Goal: Information Seeking & Learning: Learn about a topic

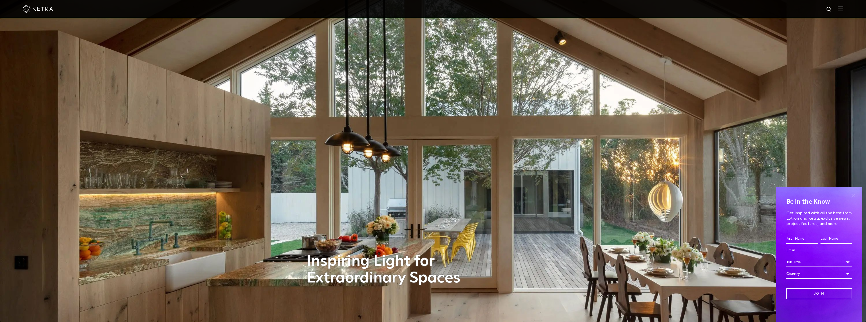
click at [855, 196] on span at bounding box center [854, 196] width 8 height 8
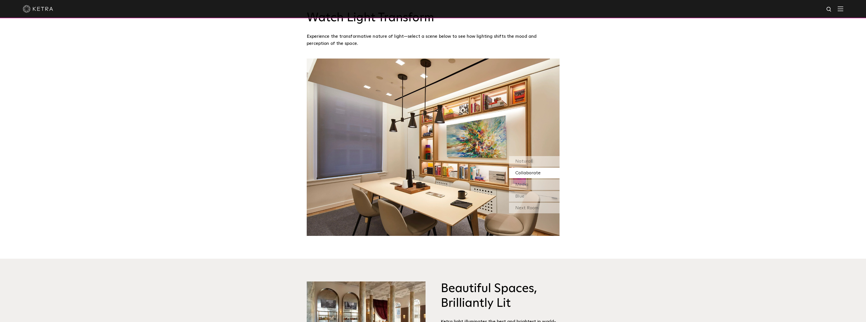
scroll to position [531, 0]
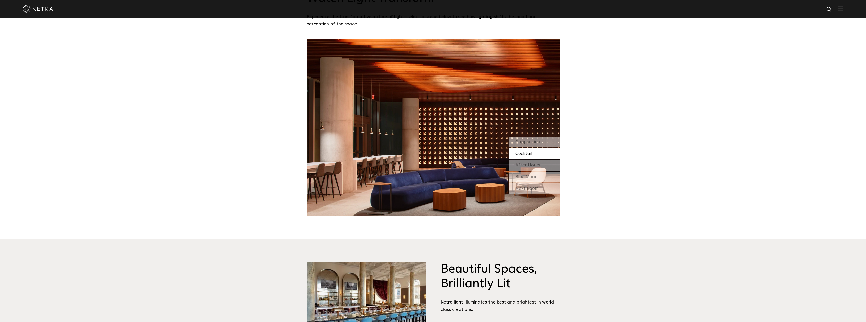
click at [547, 154] on div "Cocktail" at bounding box center [534, 153] width 51 height 11
click at [538, 166] on span "After Hours" at bounding box center [528, 165] width 25 height 5
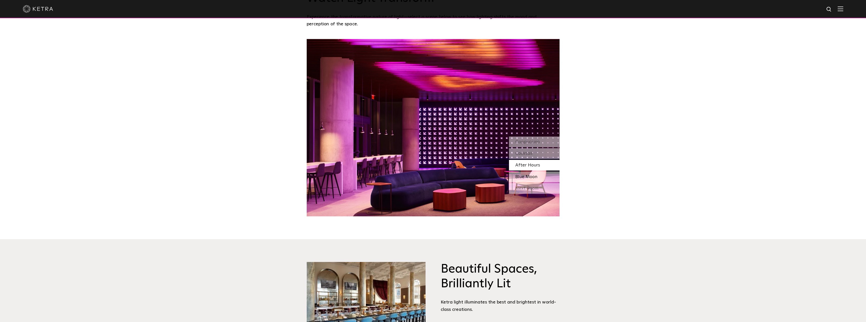
click at [537, 177] on span "Blue Moon" at bounding box center [527, 176] width 22 height 5
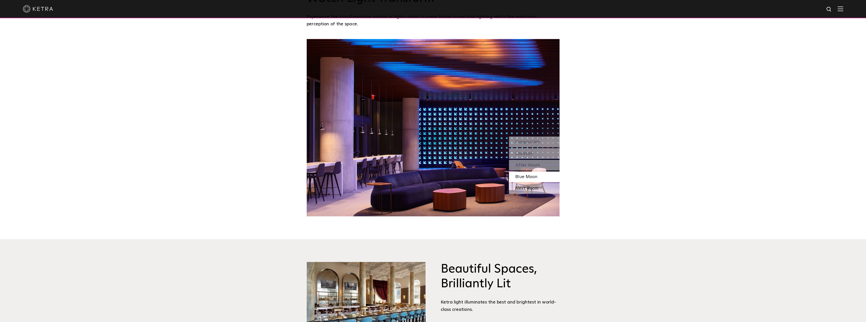
click at [535, 189] on div "Next Room" at bounding box center [534, 188] width 51 height 11
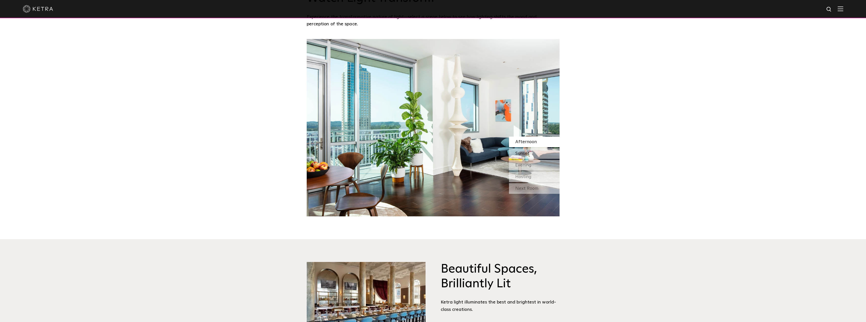
click at [527, 156] on span "Sunset" at bounding box center [523, 153] width 14 height 5
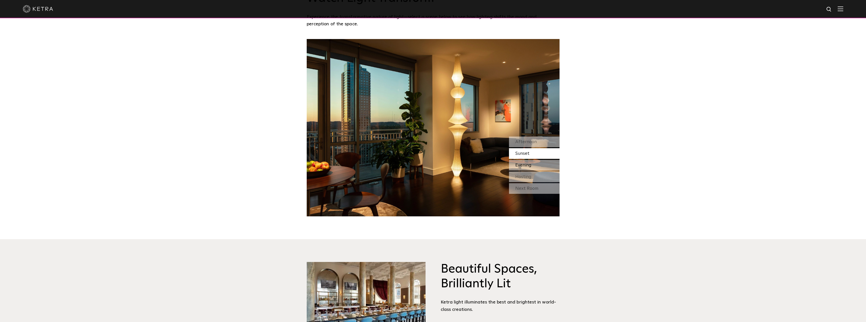
click at [527, 165] on span "Evening" at bounding box center [524, 165] width 16 height 5
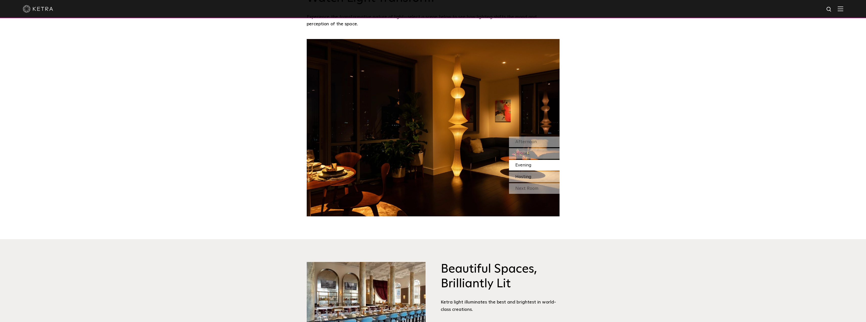
click at [528, 176] on span "Hosting" at bounding box center [524, 176] width 16 height 5
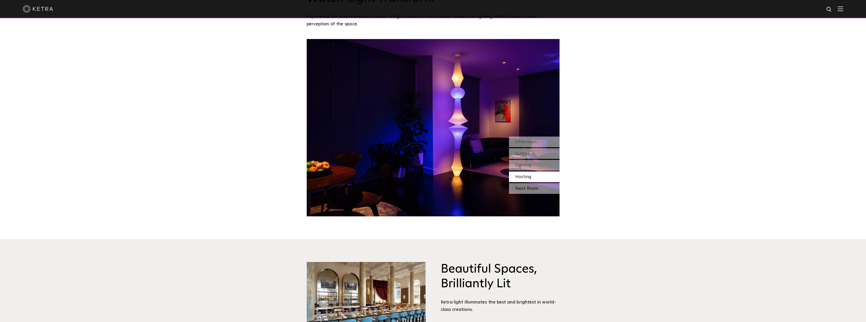
click at [531, 189] on div "Next Room" at bounding box center [534, 188] width 51 height 11
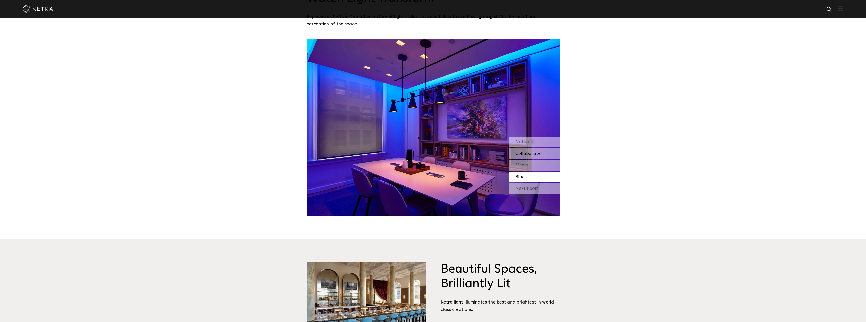
click at [532, 155] on span "Collaborate" at bounding box center [528, 153] width 25 height 5
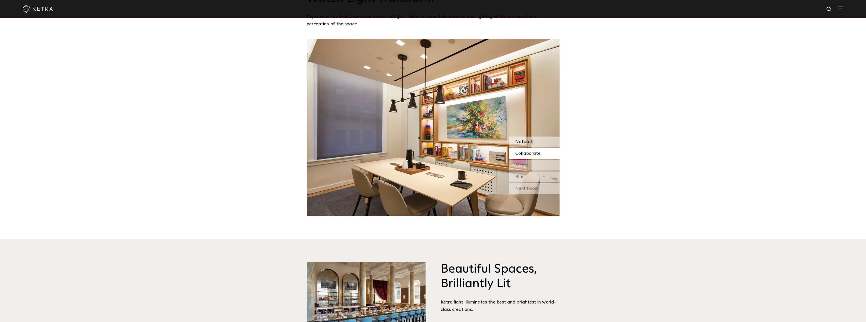
click at [533, 141] on div "Natural" at bounding box center [534, 141] width 51 height 11
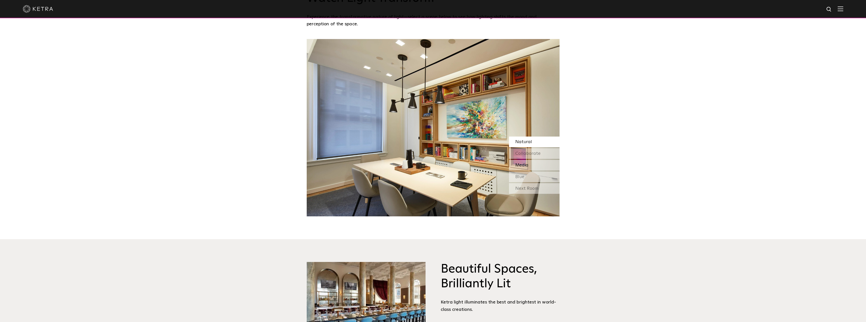
click at [530, 165] on div "Media" at bounding box center [534, 165] width 51 height 11
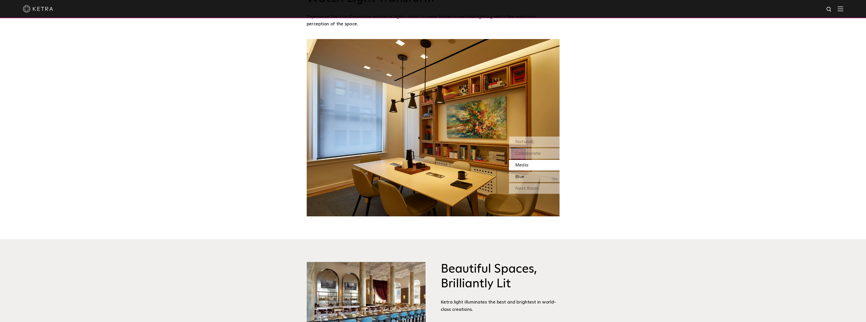
click at [532, 176] on div "Blue" at bounding box center [534, 176] width 51 height 11
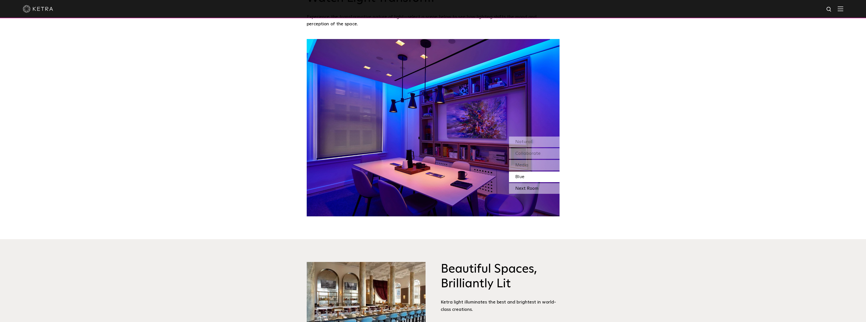
click at [532, 189] on div "Next Room" at bounding box center [534, 188] width 51 height 11
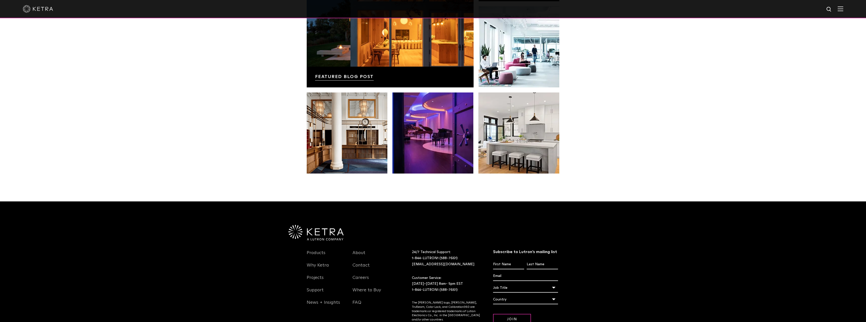
scroll to position [1037, 0]
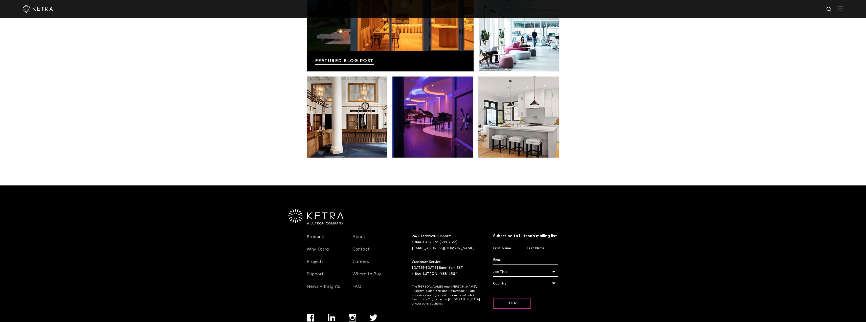
click at [318, 237] on link "Products" at bounding box center [316, 240] width 19 height 12
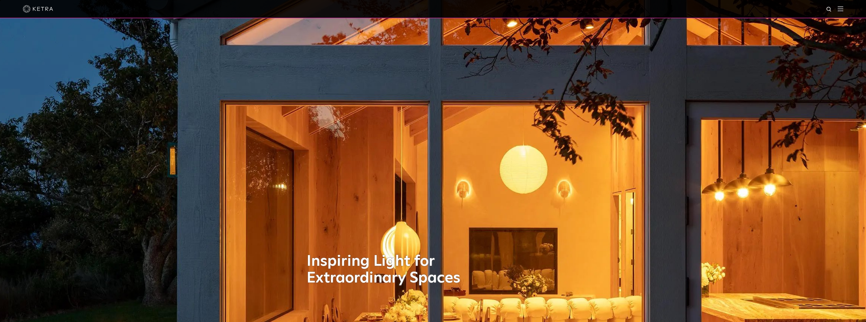
click at [844, 8] on img at bounding box center [841, 8] width 6 height 5
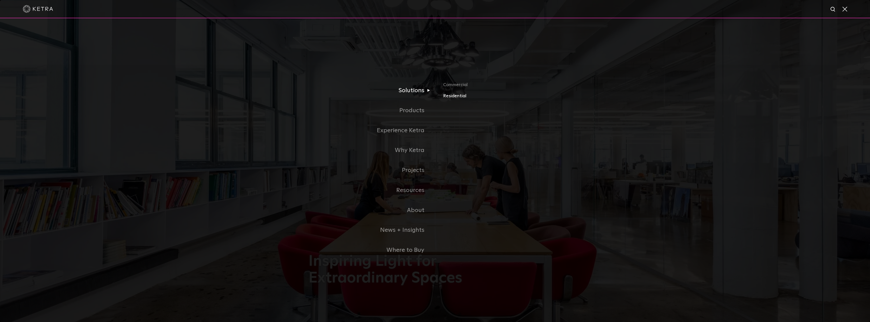
click at [455, 97] on link "Residential" at bounding box center [502, 95] width 118 height 7
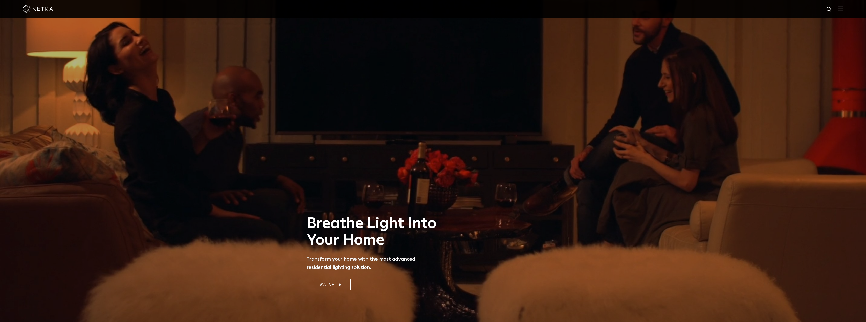
click at [844, 9] on img at bounding box center [841, 8] width 6 height 5
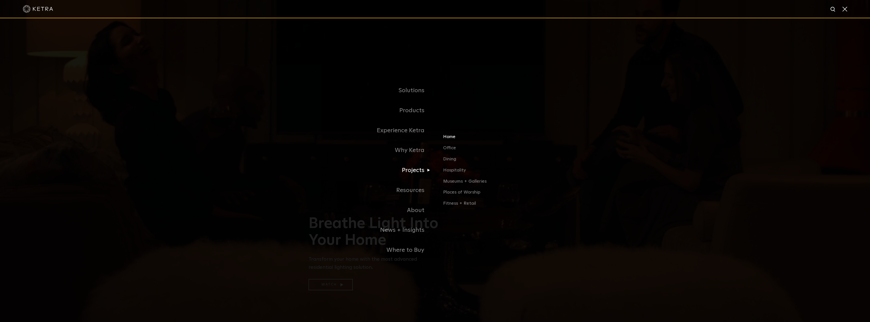
click at [450, 139] on link "Home" at bounding box center [502, 138] width 118 height 11
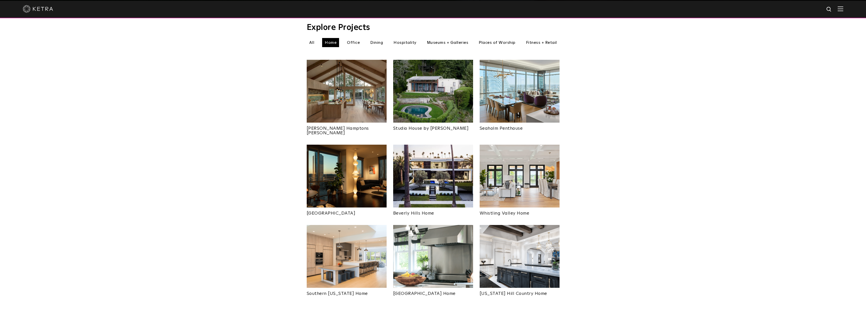
scroll to position [228, 0]
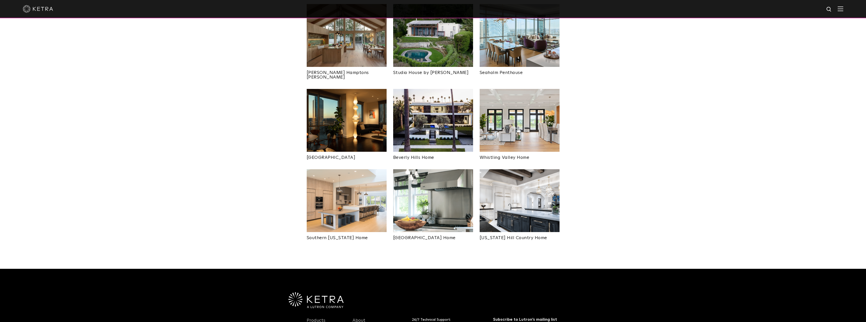
click at [534, 179] on img at bounding box center [520, 200] width 80 height 63
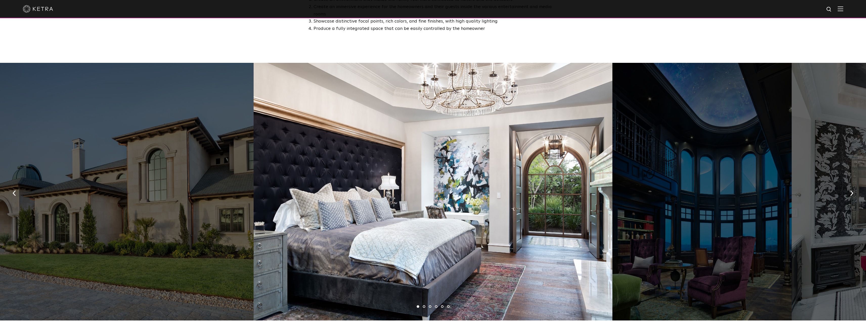
scroll to position [354, 0]
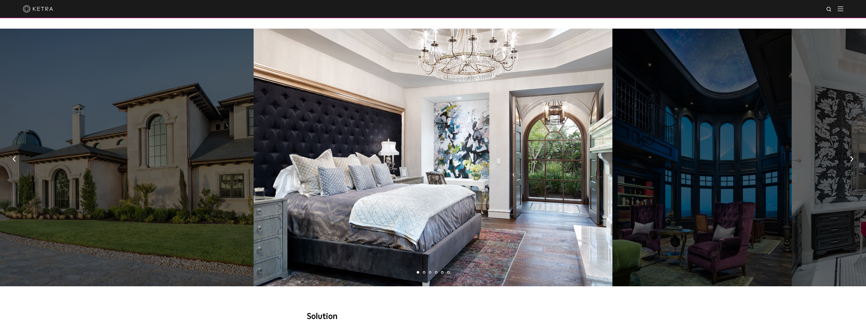
click at [416, 148] on div at bounding box center [433, 157] width 359 height 257
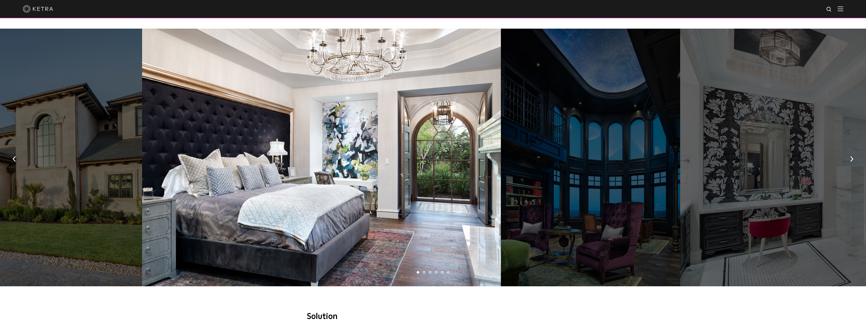
drag, startPoint x: 522, startPoint y: 160, endPoint x: 403, endPoint y: 163, distance: 118.7
click at [403, 163] on div at bounding box center [321, 157] width 359 height 257
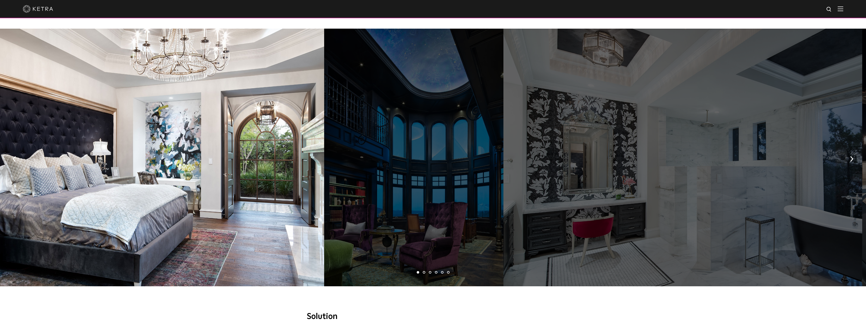
drag, startPoint x: 713, startPoint y: 145, endPoint x: 399, endPoint y: 160, distance: 314.6
click at [399, 160] on div at bounding box center [413, 157] width 179 height 257
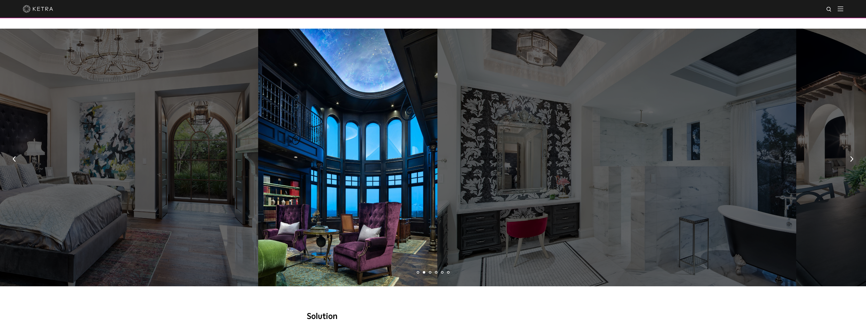
drag, startPoint x: 577, startPoint y: 155, endPoint x: 328, endPoint y: 162, distance: 249.5
click at [438, 162] on div at bounding box center [617, 157] width 359 height 257
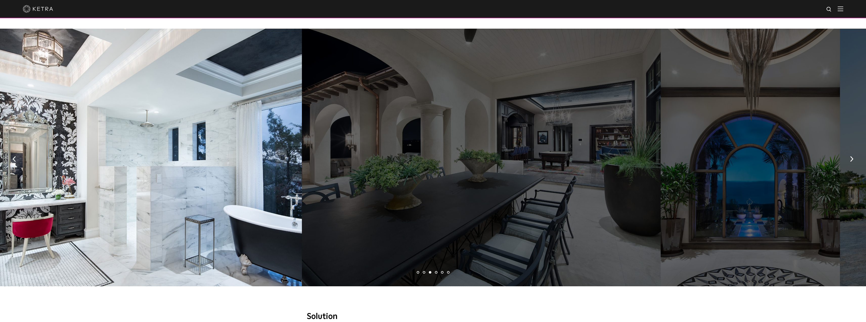
drag, startPoint x: 668, startPoint y: 153, endPoint x: 322, endPoint y: 168, distance: 346.4
click at [322, 168] on div at bounding box center [481, 157] width 359 height 257
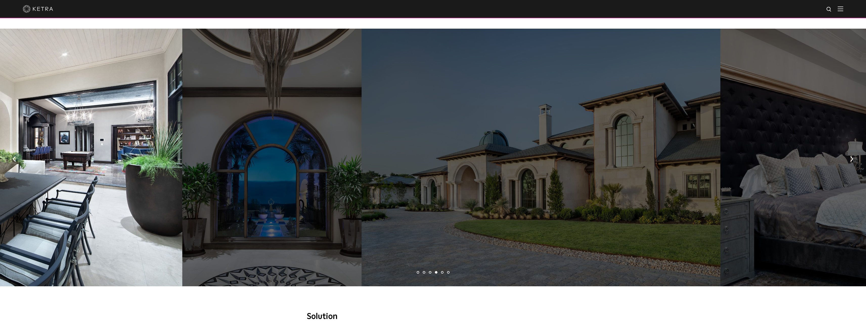
drag, startPoint x: 592, startPoint y: 167, endPoint x: 0, endPoint y: 164, distance: 592.2
click at [182, 164] on div at bounding box center [271, 157] width 179 height 257
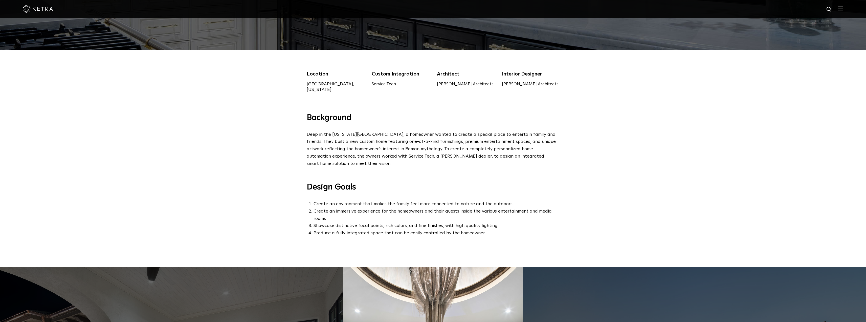
scroll to position [101, 0]
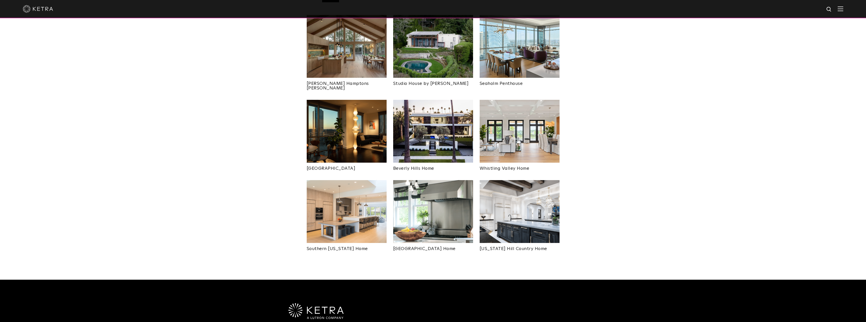
scroll to position [228, 0]
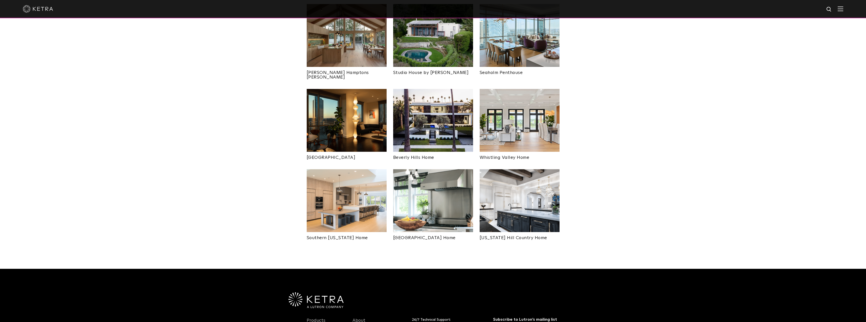
click at [512, 108] on img at bounding box center [520, 120] width 80 height 63
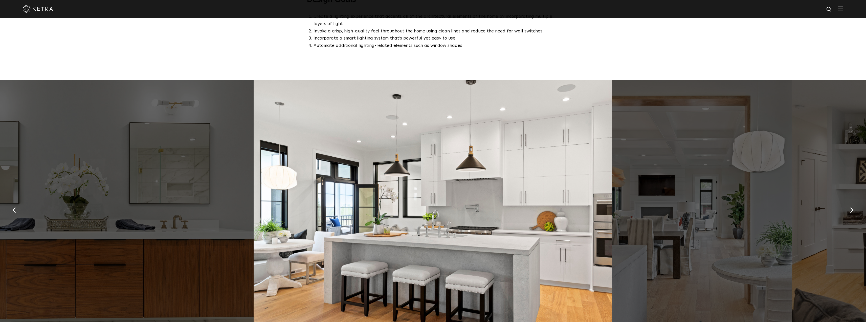
scroll to position [304, 0]
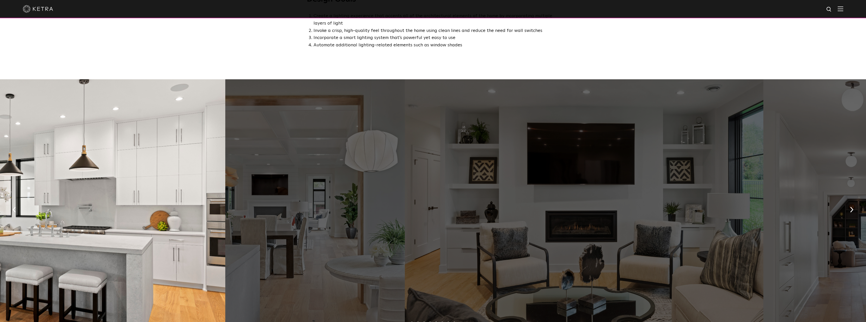
drag, startPoint x: 645, startPoint y: 175, endPoint x: 167, endPoint y: 160, distance: 477.6
click at [225, 163] on div at bounding box center [314, 207] width 179 height 257
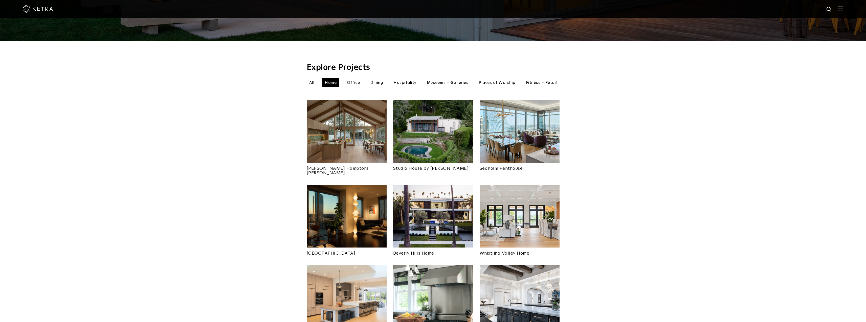
scroll to position [228, 0]
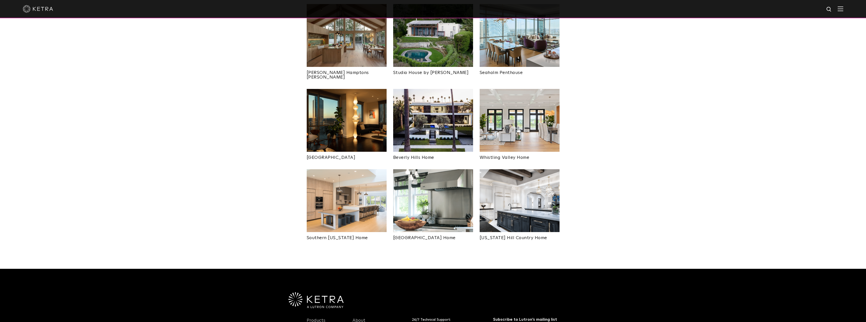
click at [429, 50] on img at bounding box center [433, 35] width 80 height 63
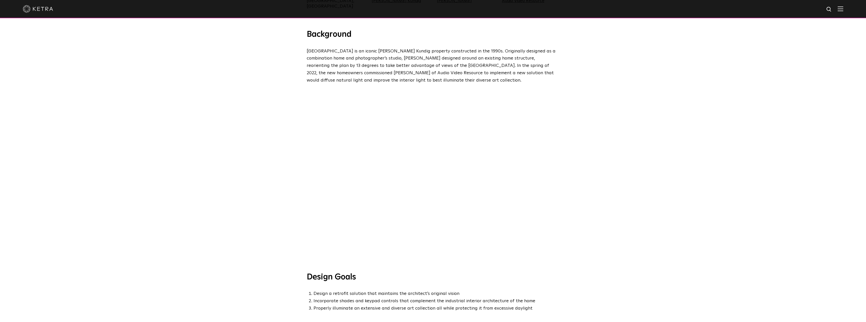
scroll to position [228, 0]
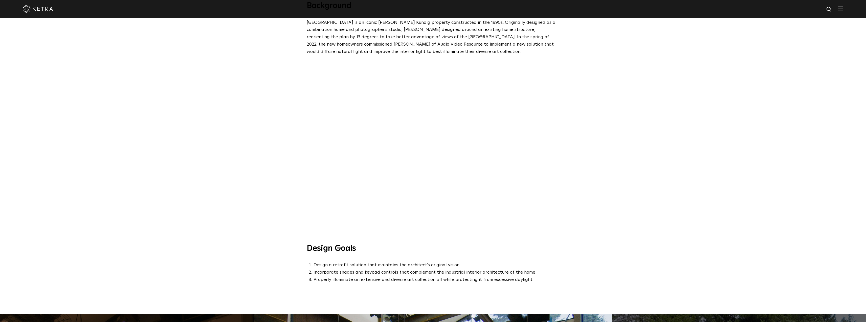
click at [473, 222] on div at bounding box center [433, 149] width 866 height 188
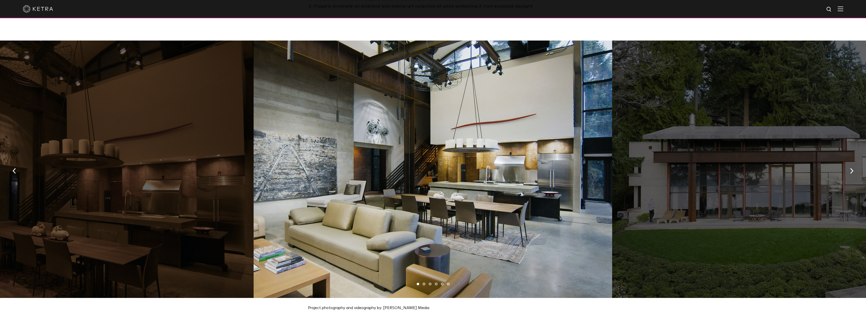
scroll to position [531, 0]
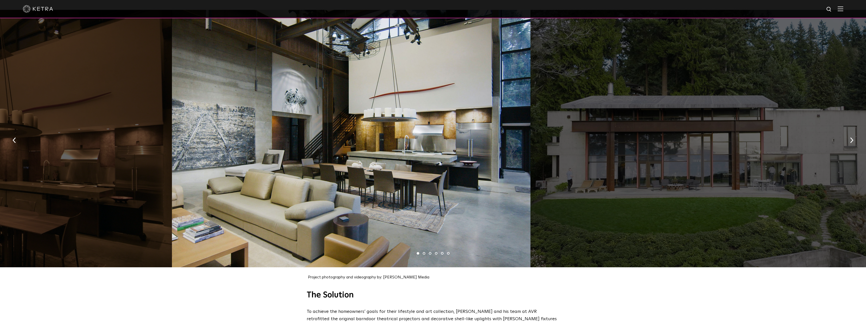
drag, startPoint x: 651, startPoint y: 154, endPoint x: 506, endPoint y: 160, distance: 145.3
click at [531, 160] on div at bounding box center [710, 138] width 359 height 257
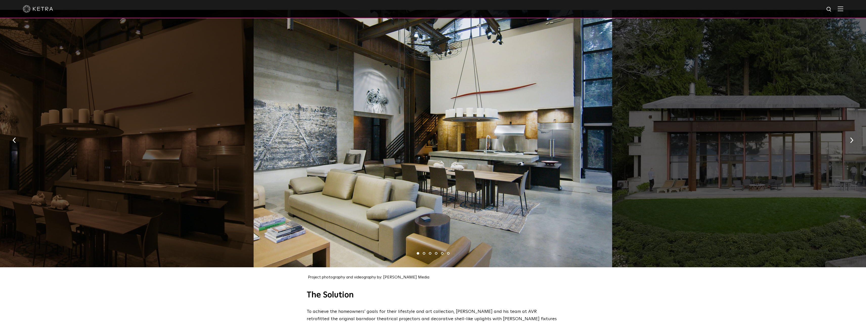
drag, startPoint x: 452, startPoint y: 135, endPoint x: 615, endPoint y: 135, distance: 163.4
click at [613, 135] on div at bounding box center [433, 138] width 359 height 257
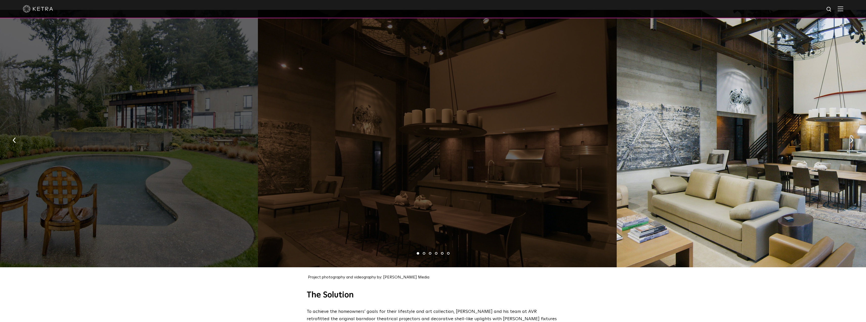
drag, startPoint x: 364, startPoint y: 126, endPoint x: 782, endPoint y: 142, distance: 417.9
click at [782, 142] on div at bounding box center [796, 138] width 359 height 257
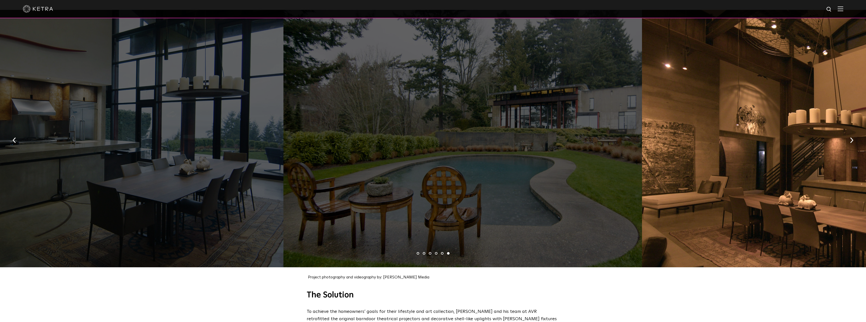
drag, startPoint x: 420, startPoint y: 151, endPoint x: 833, endPoint y: 161, distance: 413.5
click at [832, 161] on div at bounding box center [821, 138] width 359 height 257
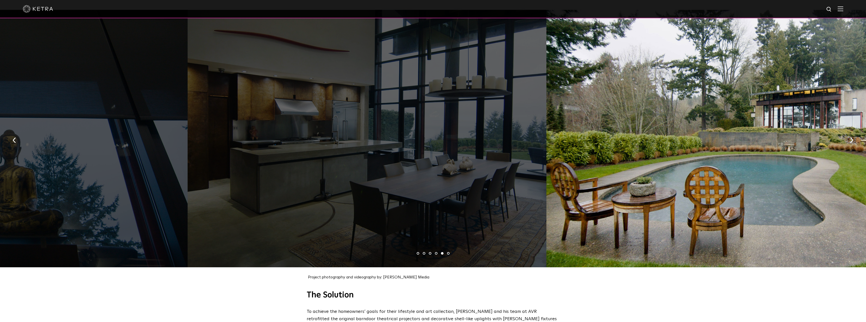
drag, startPoint x: 458, startPoint y: 147, endPoint x: 751, endPoint y: 143, distance: 293.0
click at [751, 143] on div at bounding box center [726, 138] width 359 height 257
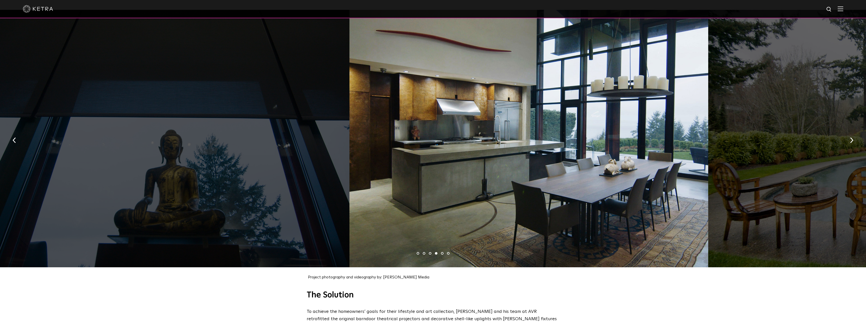
drag, startPoint x: 413, startPoint y: 112, endPoint x: 667, endPoint y: 108, distance: 254.5
click at [666, 109] on div at bounding box center [529, 138] width 359 height 257
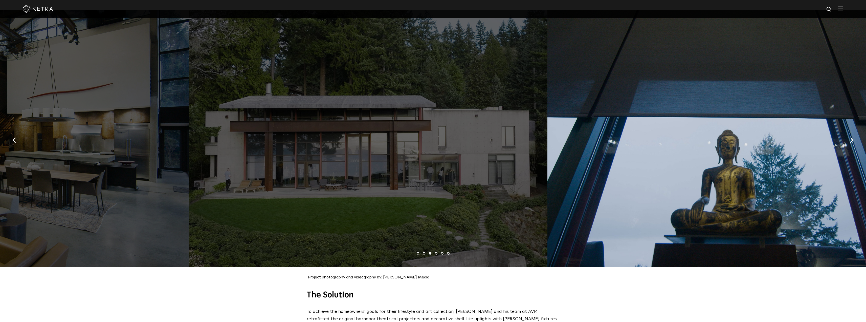
drag, startPoint x: 450, startPoint y: 107, endPoint x: 713, endPoint y: 95, distance: 263.4
click at [692, 97] on div at bounding box center [727, 138] width 359 height 257
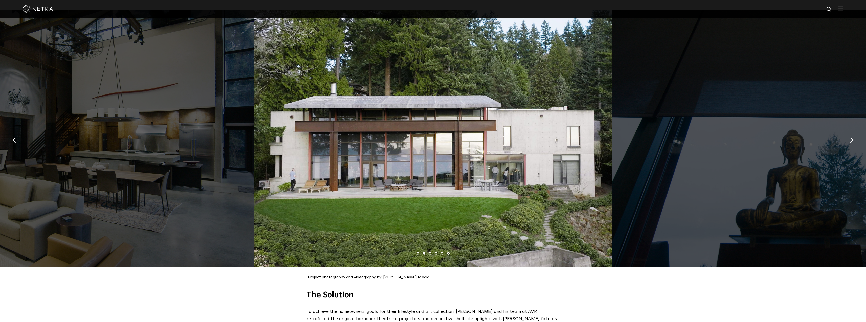
drag, startPoint x: 354, startPoint y: 109, endPoint x: 718, endPoint y: 98, distance: 364.2
click at [613, 99] on div at bounding box center [433, 138] width 359 height 257
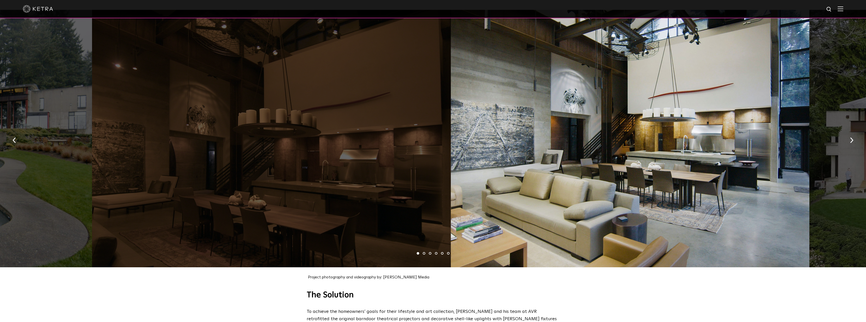
drag, startPoint x: 514, startPoint y: 116, endPoint x: 753, endPoint y: 107, distance: 239.5
click at [733, 109] on div at bounding box center [630, 138] width 359 height 257
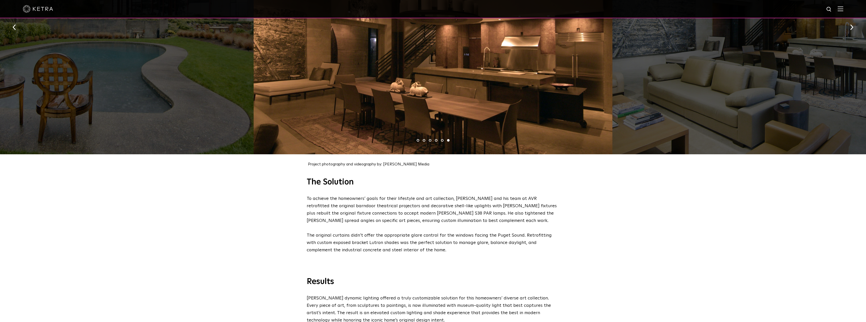
scroll to position [632, 0]
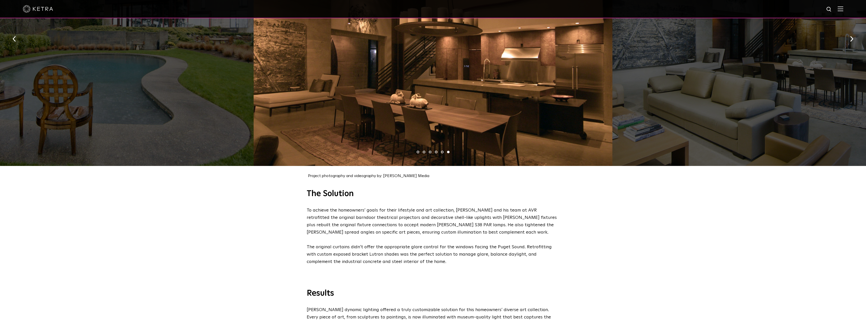
click at [848, 11] on div at bounding box center [433, 9] width 866 height 18
click at [844, 10] on img at bounding box center [841, 8] width 6 height 5
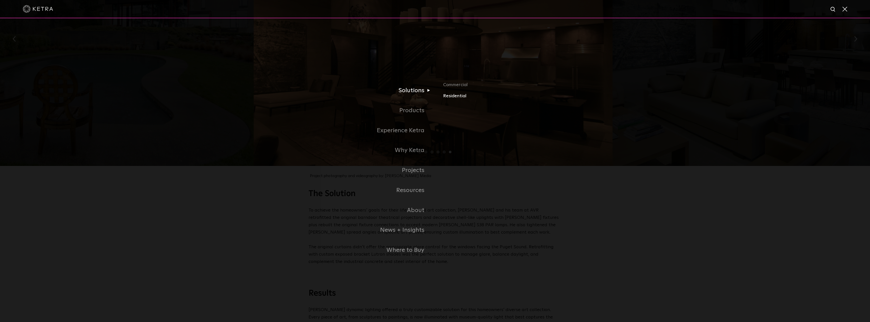
click at [451, 98] on link "Residential" at bounding box center [502, 95] width 118 height 7
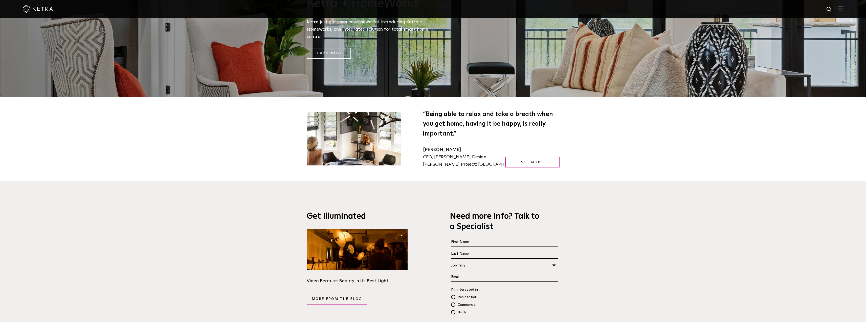
scroll to position [987, 0]
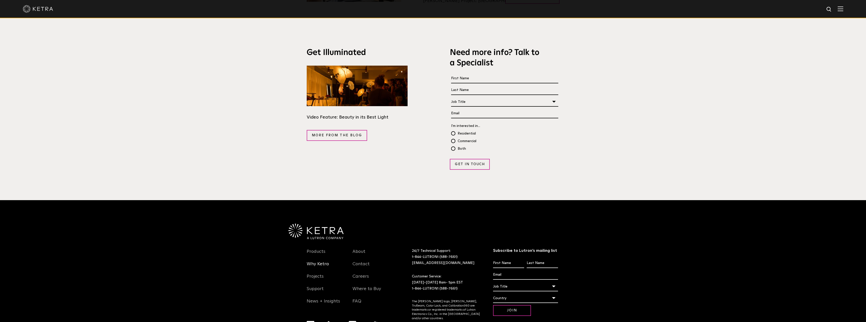
click at [315, 261] on link "Why Ketra" at bounding box center [318, 267] width 22 height 12
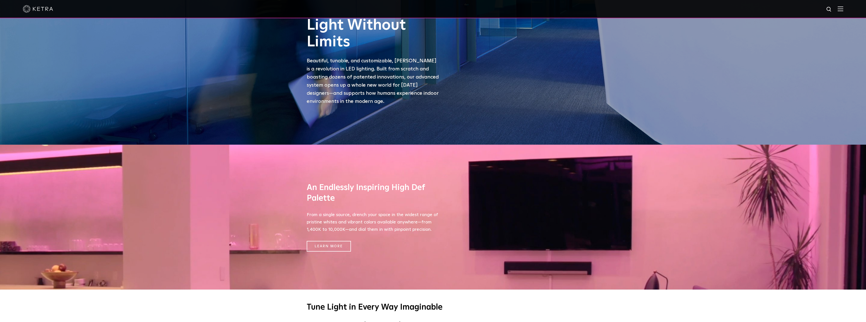
click at [843, 10] on img at bounding box center [841, 8] width 6 height 5
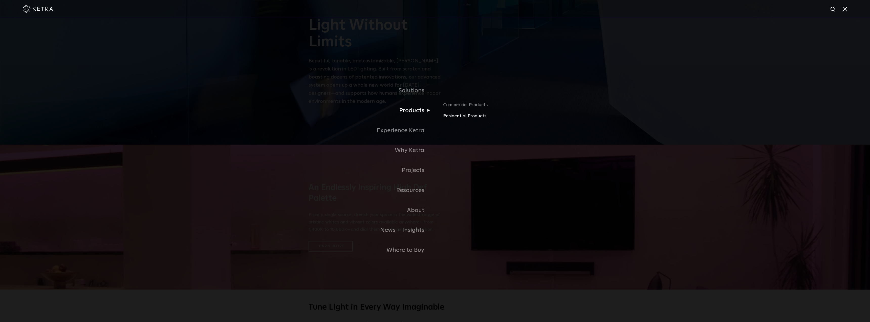
click at [465, 116] on link "Residential Products" at bounding box center [502, 115] width 118 height 7
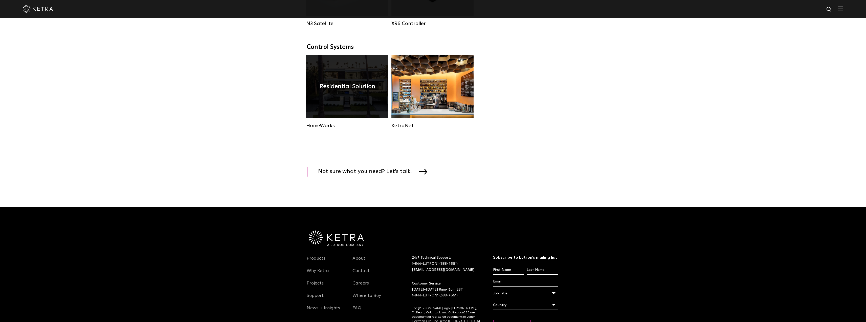
scroll to position [658, 0]
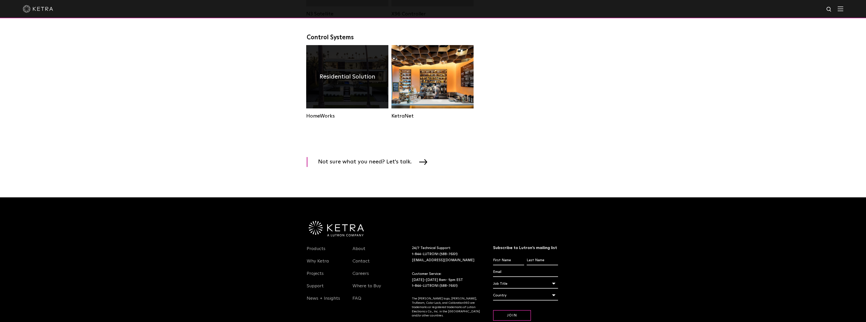
click at [346, 100] on div "Residential Solution" at bounding box center [347, 76] width 82 height 63
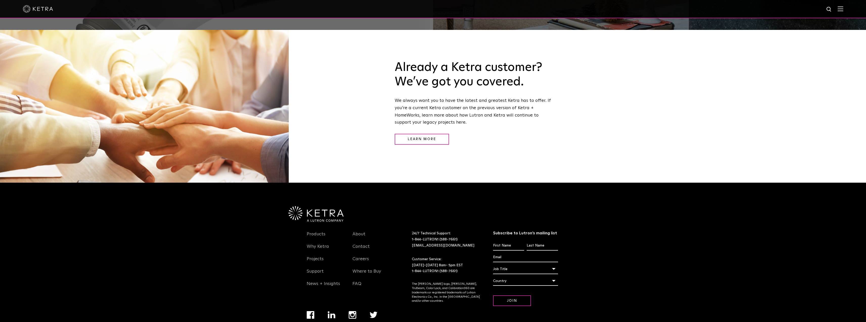
scroll to position [802, 0]
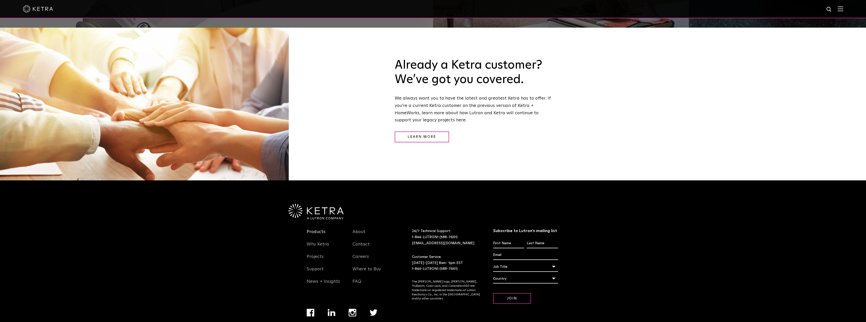
click at [313, 229] on link "Products" at bounding box center [316, 235] width 19 height 12
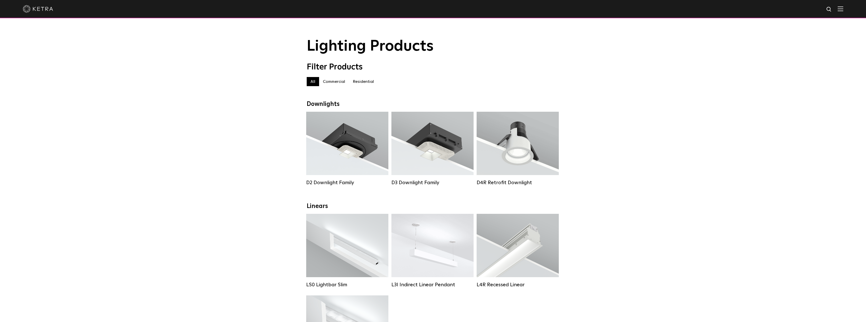
click at [363, 88] on div "All All Commercial Residential" at bounding box center [433, 84] width 253 height 14
click at [363, 85] on label "Residential" at bounding box center [363, 81] width 29 height 9
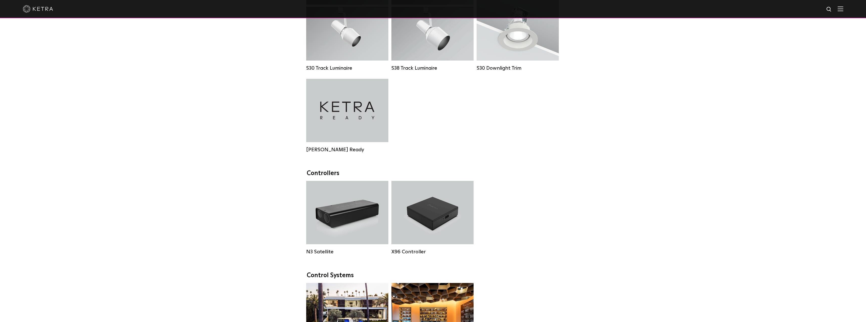
scroll to position [430, 0]
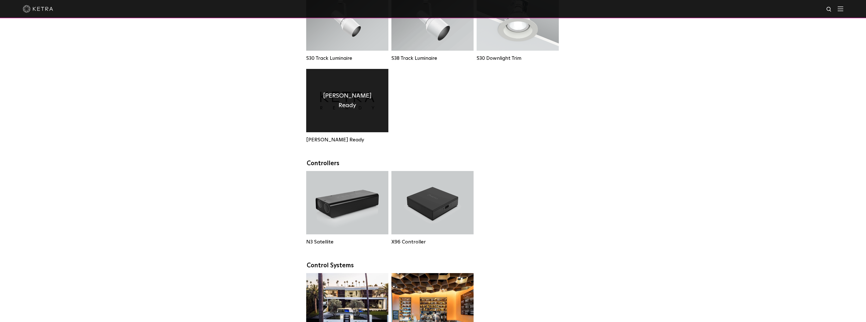
click at [365, 106] on h4 "[PERSON_NAME] Ready" at bounding box center [347, 100] width 67 height 19
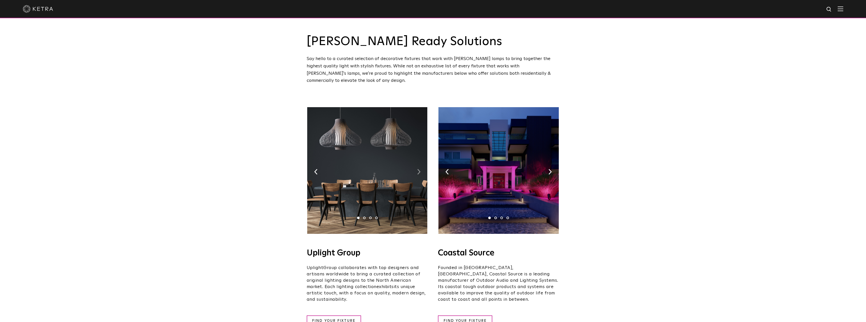
click at [419, 169] on img at bounding box center [418, 172] width 3 height 6
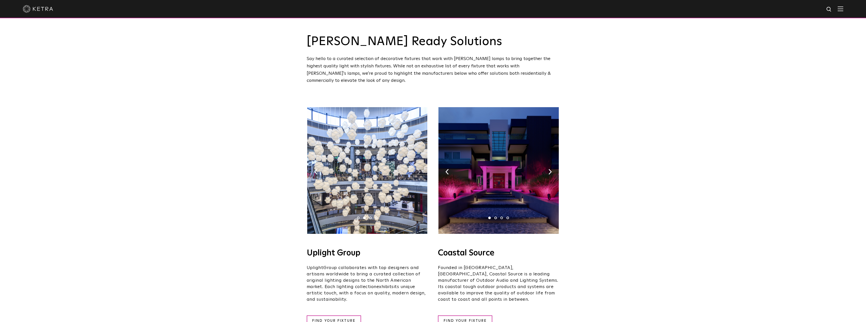
click at [419, 169] on img at bounding box center [418, 172] width 3 height 6
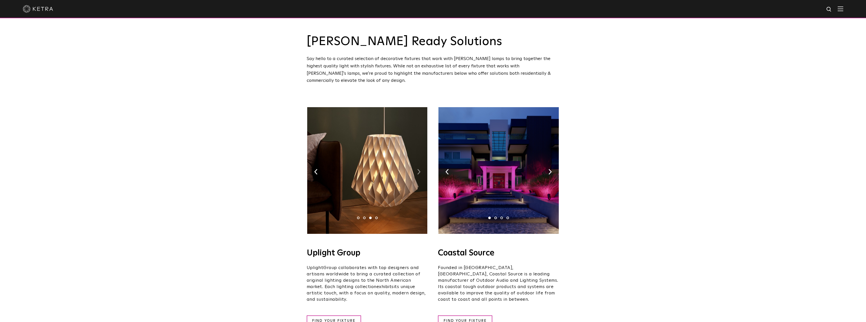
click at [419, 169] on img at bounding box center [418, 172] width 3 height 6
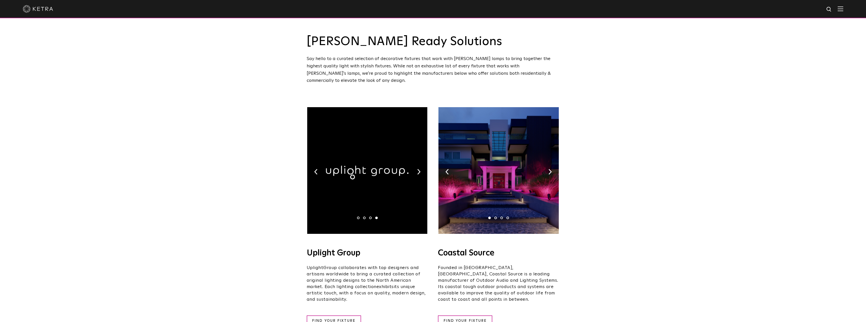
click at [552, 164] on img at bounding box center [499, 170] width 120 height 126
click at [550, 169] on img at bounding box center [550, 172] width 3 height 6
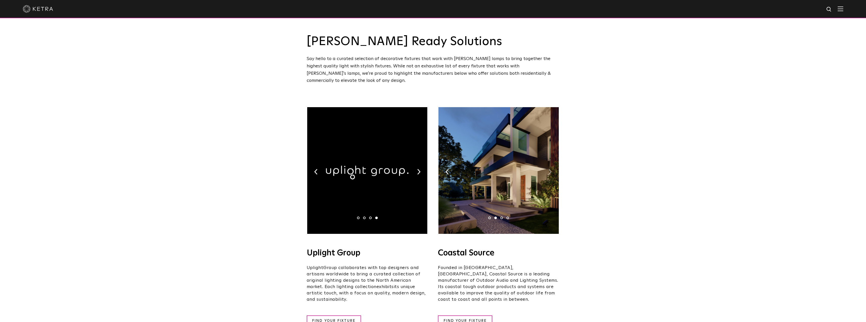
click at [550, 169] on img at bounding box center [550, 172] width 3 height 6
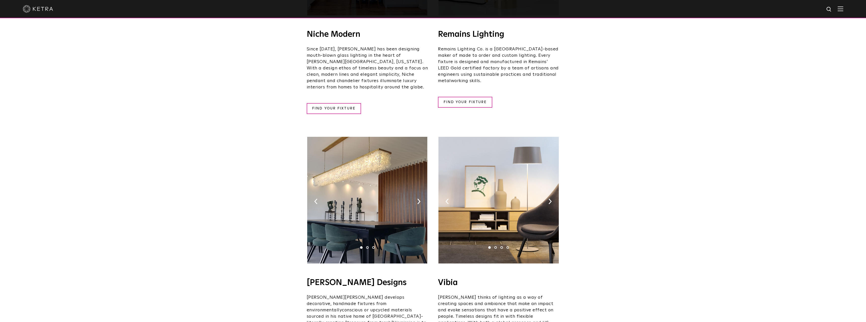
scroll to position [759, 0]
